Goal: Information Seeking & Learning: Learn about a topic

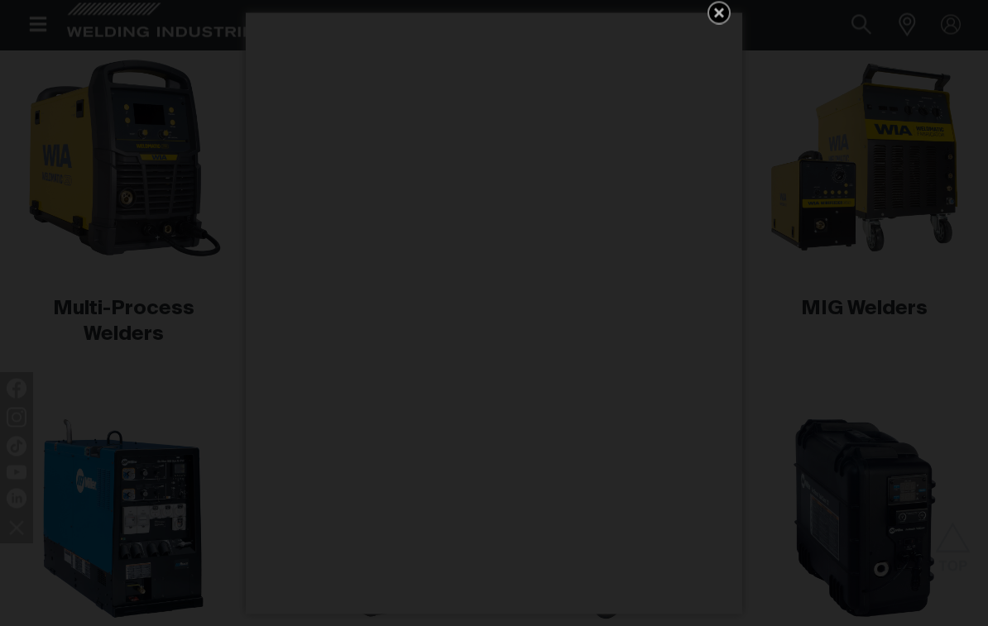
click at [718, 21] on icon "Get 5 WIA Welding Guides Free!" at bounding box center [719, 13] width 20 height 20
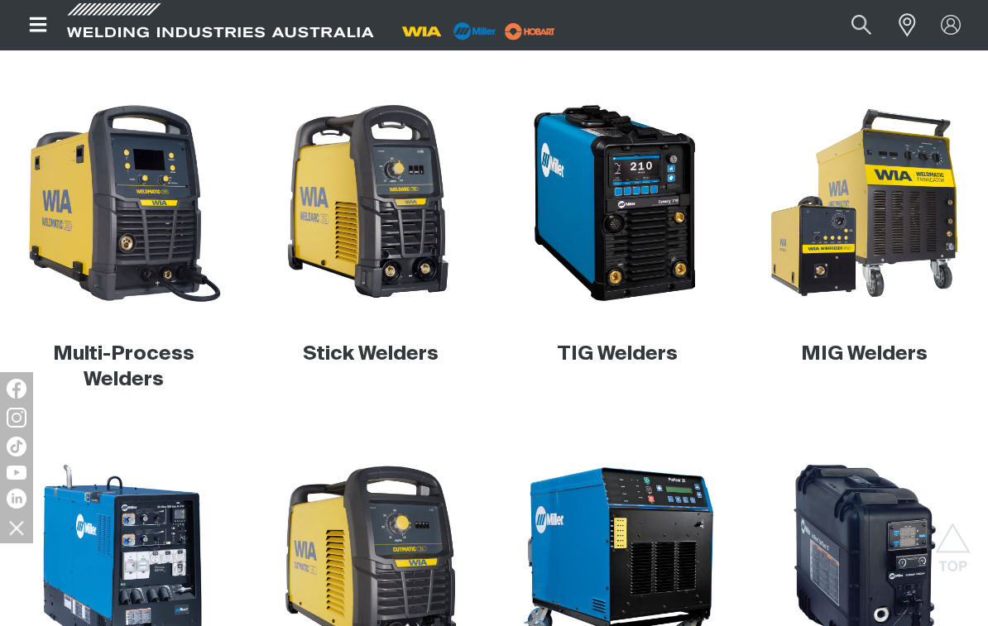
scroll to position [393, 0]
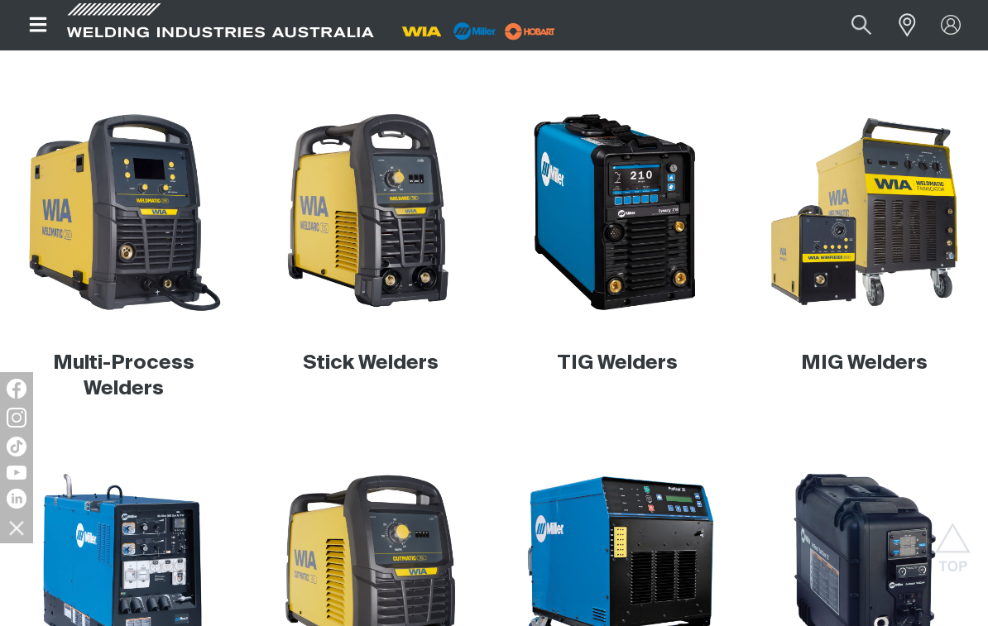
click at [886, 365] on link "MIG Welders" at bounding box center [864, 363] width 127 height 20
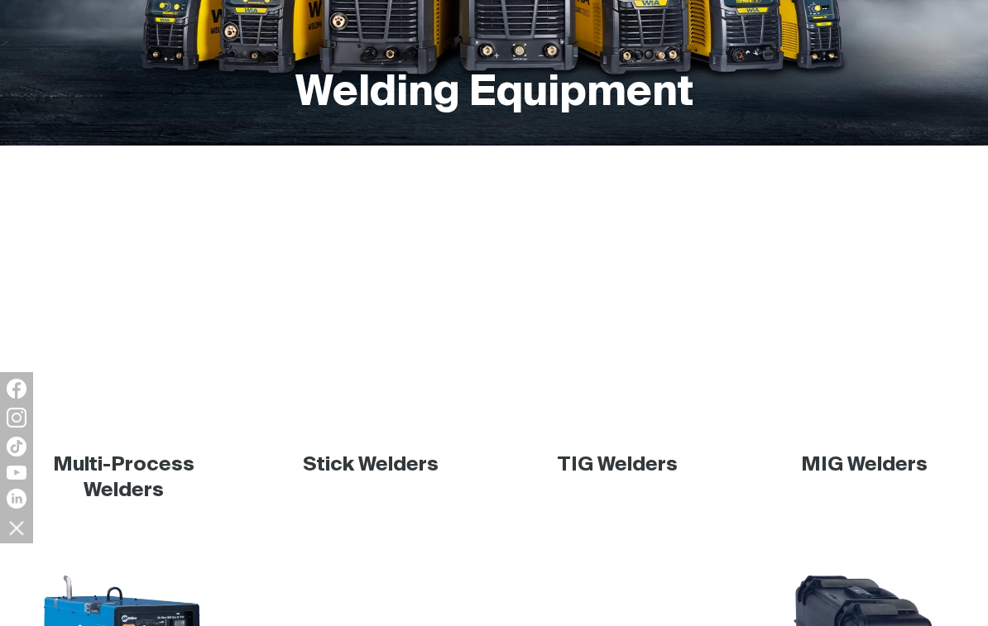
scroll to position [393, 0]
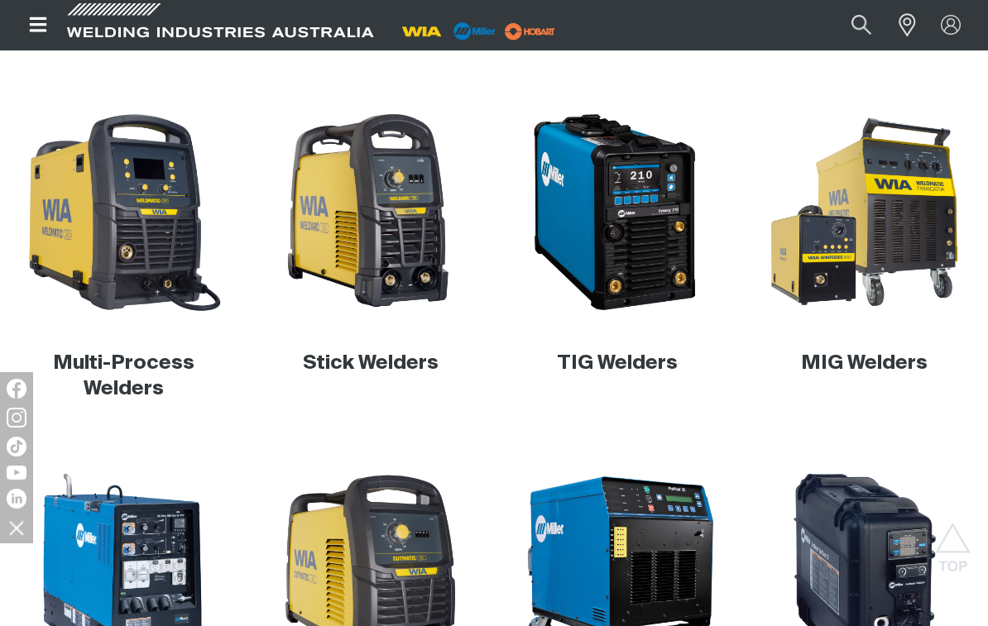
click at [108, 368] on link "Multi-Process Welders" at bounding box center [123, 375] width 141 height 45
